Goal: Transaction & Acquisition: Obtain resource

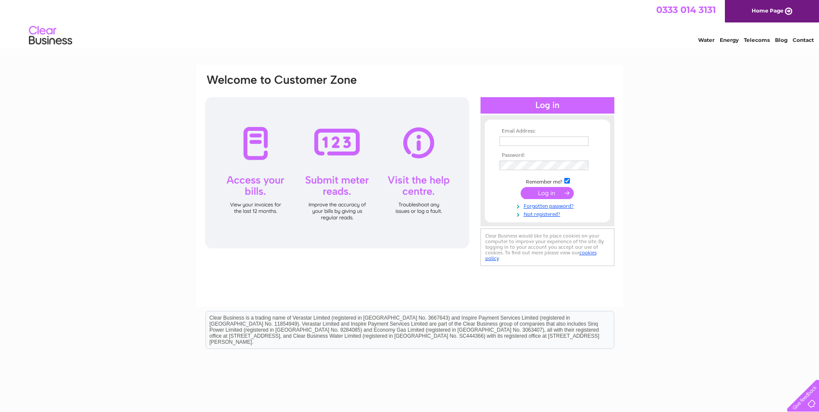
type input "[EMAIL_ADDRESS][DOMAIN_NAME]"
click at [555, 191] on input "submit" at bounding box center [547, 193] width 53 height 12
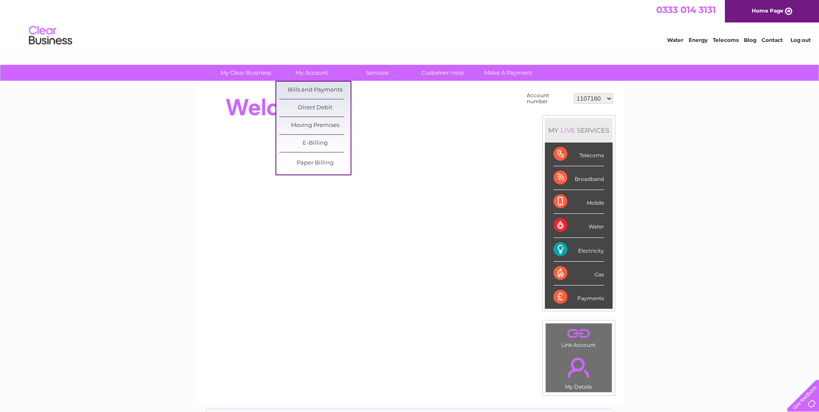
click at [320, 87] on link "Bills and Payments" at bounding box center [314, 90] width 71 height 17
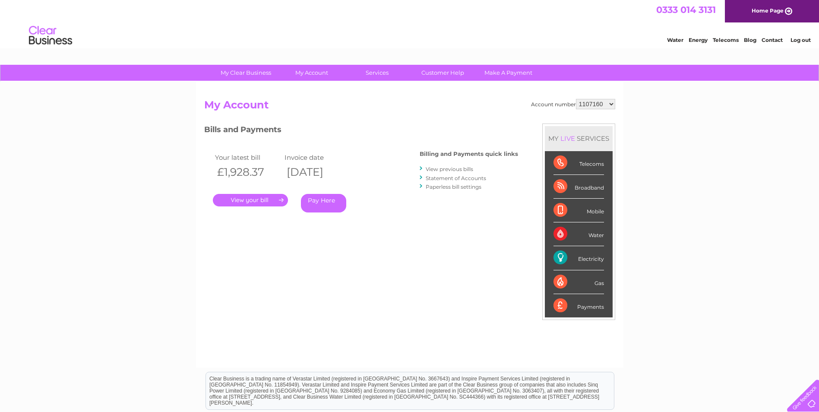
click at [277, 202] on link "." at bounding box center [250, 200] width 75 height 13
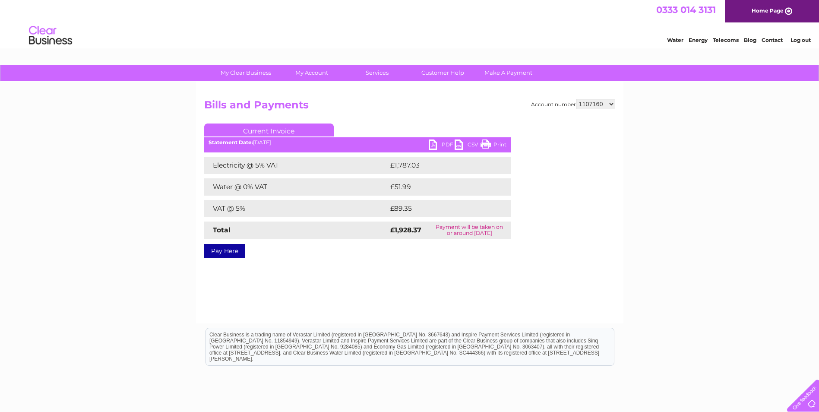
click at [440, 149] on link "PDF" at bounding box center [442, 145] width 26 height 13
